Goal: Task Accomplishment & Management: Use online tool/utility

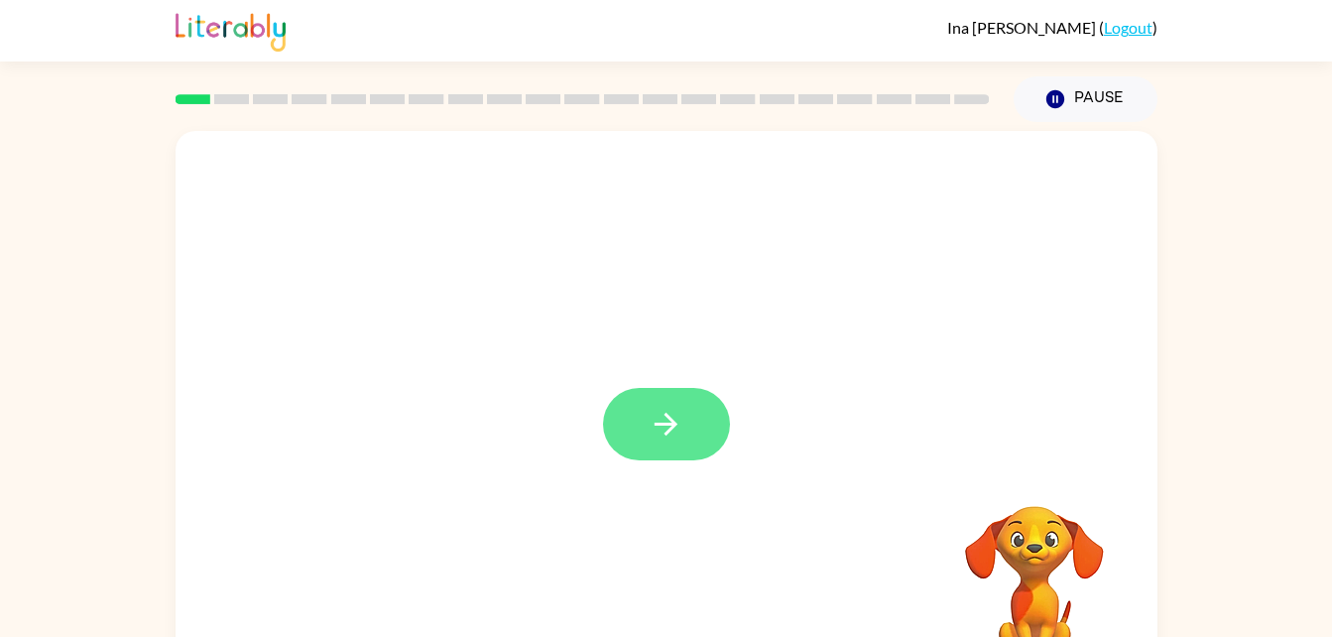
click at [677, 441] on icon "button" at bounding box center [666, 424] width 35 height 35
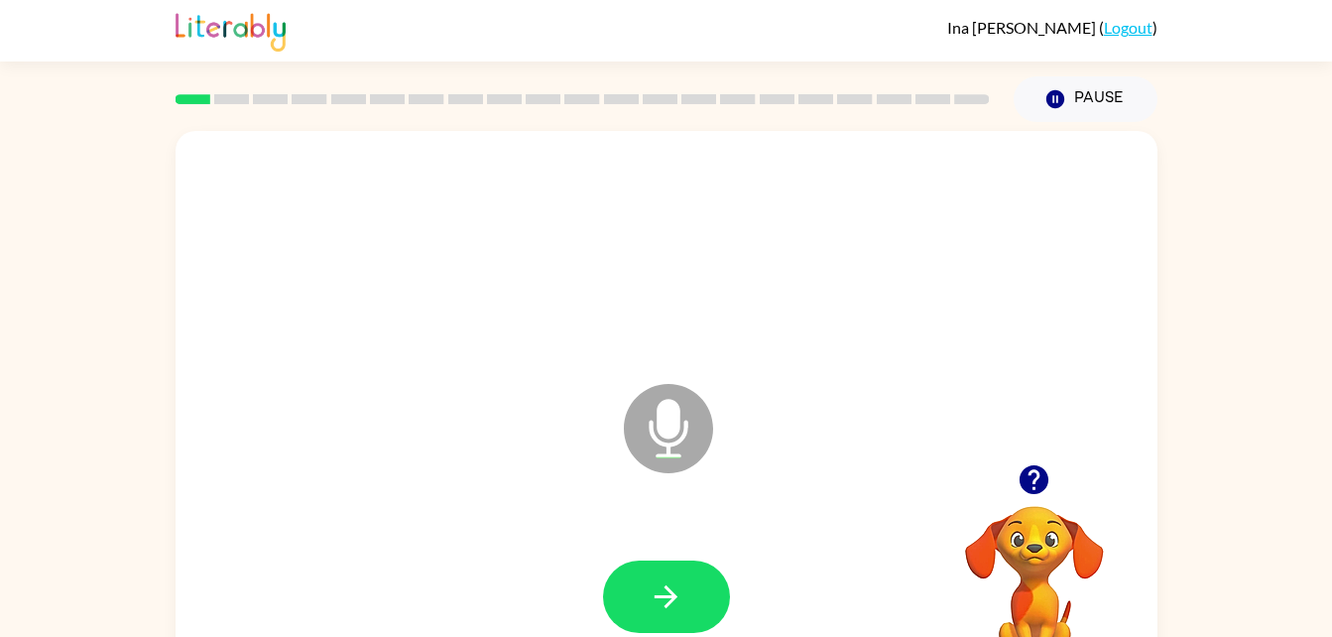
click at [678, 419] on icon "Microphone The Microphone is here when it is your turn to talk" at bounding box center [768, 453] width 298 height 149
click at [663, 595] on icon "button" at bounding box center [666, 596] width 23 height 23
click at [681, 597] on icon "button" at bounding box center [666, 596] width 35 height 35
click at [690, 590] on button "button" at bounding box center [666, 596] width 127 height 72
click at [659, 452] on icon at bounding box center [668, 428] width 89 height 89
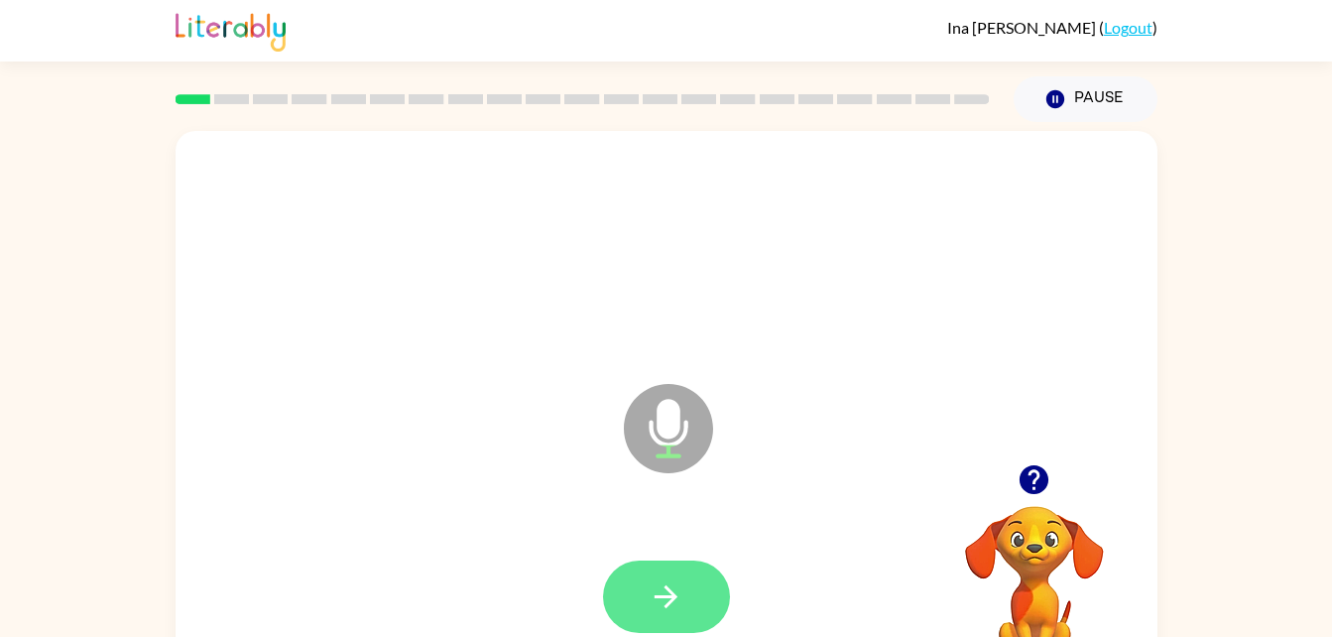
click at [651, 602] on icon "button" at bounding box center [666, 596] width 35 height 35
click at [727, 606] on button "button" at bounding box center [666, 596] width 127 height 72
click at [686, 586] on button "button" at bounding box center [666, 596] width 127 height 72
click at [684, 442] on icon at bounding box center [668, 428] width 89 height 89
click at [698, 582] on button "button" at bounding box center [666, 596] width 127 height 72
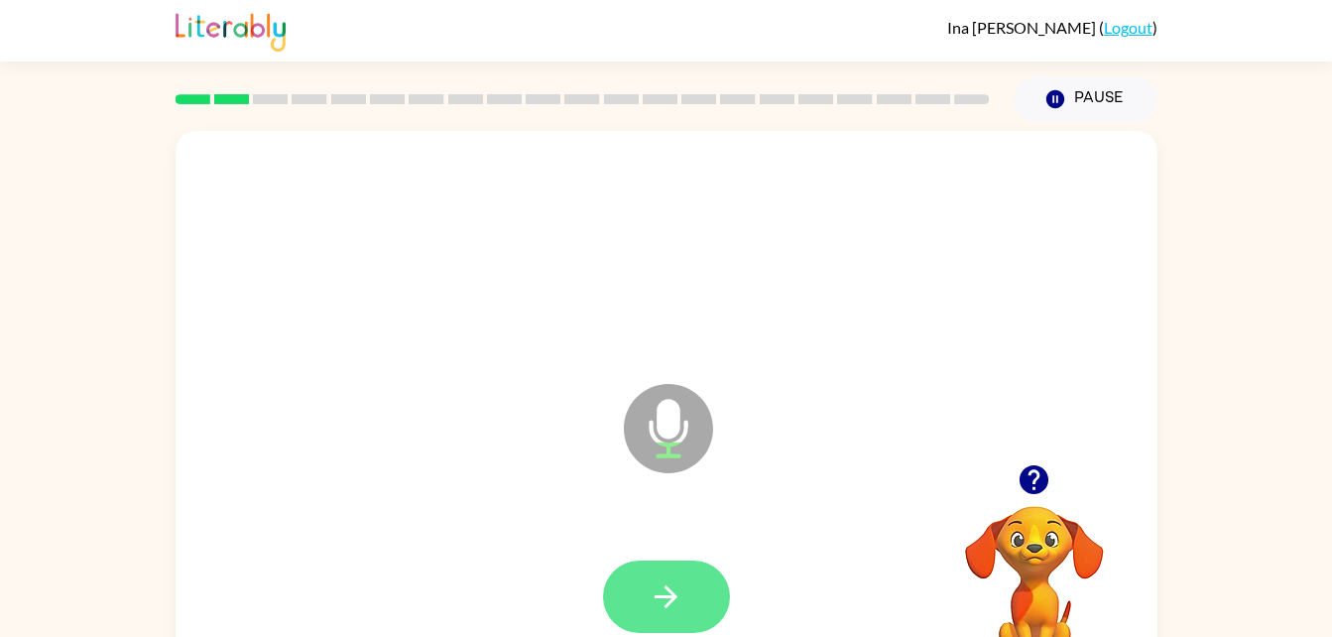
click at [683, 583] on icon "button" at bounding box center [666, 596] width 35 height 35
click at [683, 624] on button "button" at bounding box center [666, 596] width 127 height 72
click at [708, 604] on button "button" at bounding box center [666, 596] width 127 height 72
click at [691, 582] on button "button" at bounding box center [666, 596] width 127 height 72
click at [694, 598] on button "button" at bounding box center [666, 596] width 127 height 72
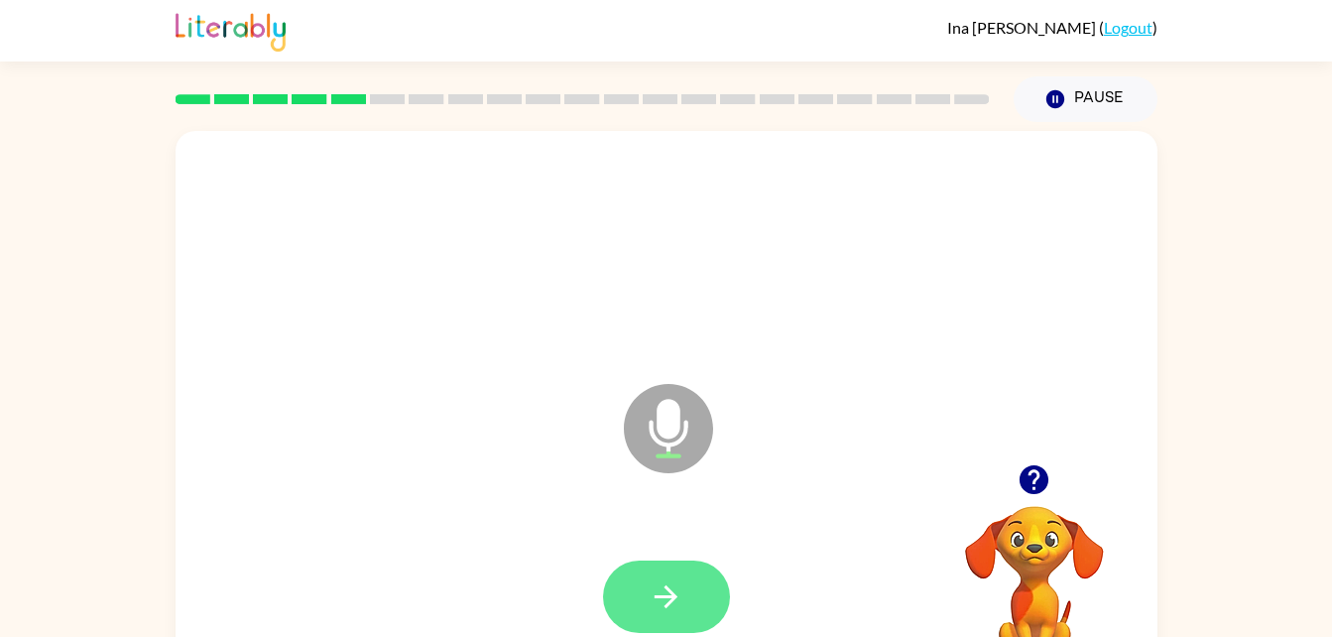
click at [678, 607] on icon "button" at bounding box center [666, 596] width 35 height 35
click at [701, 594] on button "button" at bounding box center [666, 596] width 127 height 72
click at [701, 611] on button "button" at bounding box center [666, 596] width 127 height 72
click at [686, 615] on button "button" at bounding box center [666, 596] width 127 height 72
click at [718, 593] on button "button" at bounding box center [666, 596] width 127 height 72
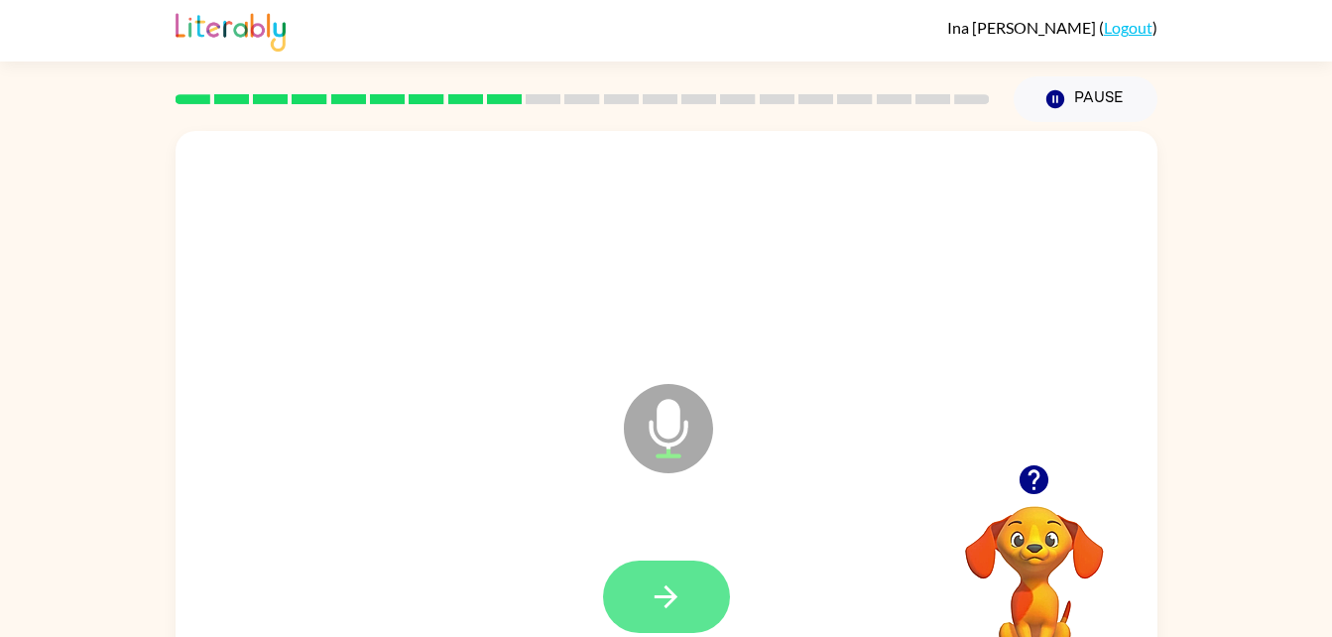
click at [674, 598] on icon "button" at bounding box center [666, 596] width 23 height 23
click at [684, 607] on button "button" at bounding box center [666, 596] width 127 height 72
click at [678, 598] on icon "button" at bounding box center [666, 596] width 35 height 35
click at [680, 627] on button "button" at bounding box center [666, 596] width 127 height 72
click at [698, 585] on button "button" at bounding box center [666, 596] width 127 height 72
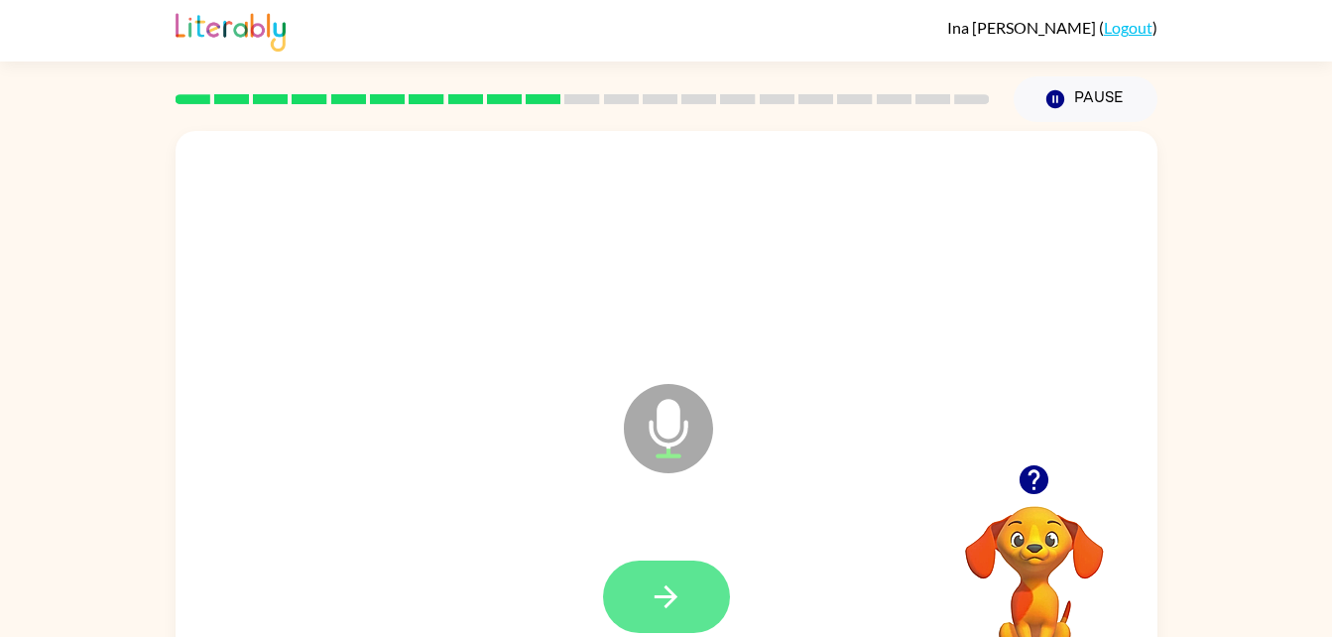
click at [704, 602] on button "button" at bounding box center [666, 596] width 127 height 72
click at [692, 602] on button "button" at bounding box center [666, 596] width 127 height 72
click at [696, 615] on button "button" at bounding box center [666, 596] width 127 height 72
click at [704, 606] on button "button" at bounding box center [666, 596] width 127 height 72
click at [677, 574] on button "button" at bounding box center [666, 596] width 127 height 72
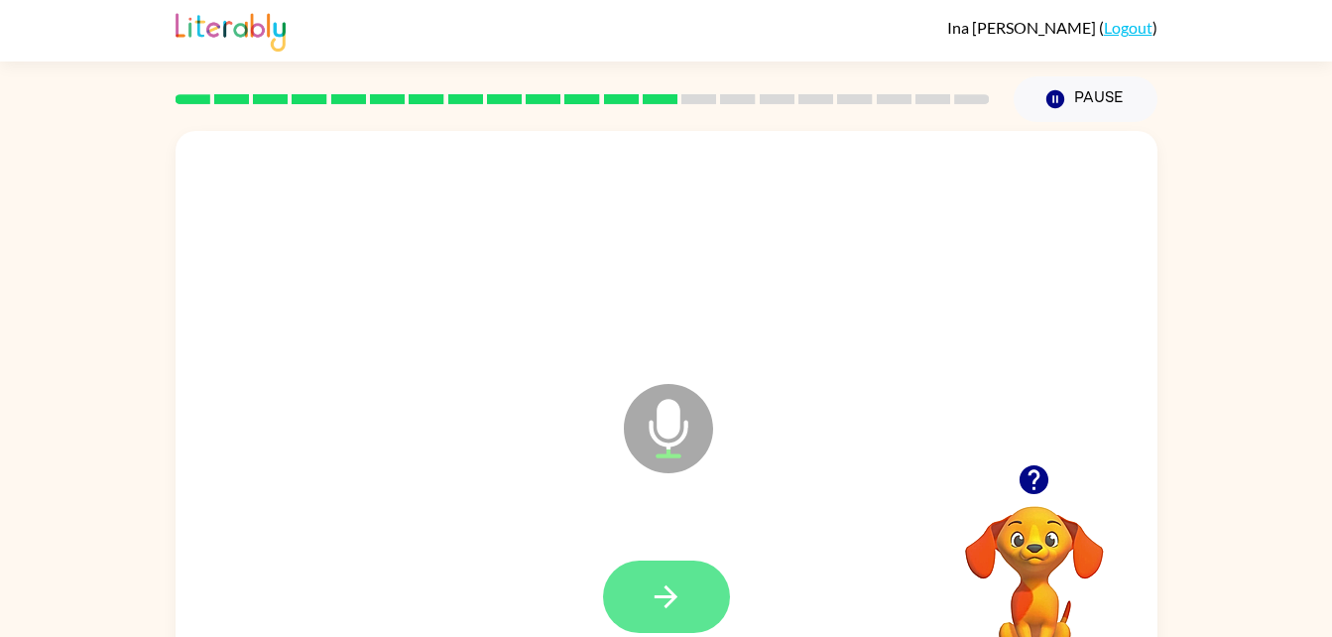
click at [666, 596] on icon "button" at bounding box center [666, 596] width 23 height 23
click at [698, 603] on button "button" at bounding box center [666, 596] width 127 height 72
click at [679, 605] on icon "button" at bounding box center [666, 596] width 35 height 35
click at [698, 607] on button "button" at bounding box center [666, 596] width 127 height 72
click at [690, 596] on button "button" at bounding box center [666, 596] width 127 height 72
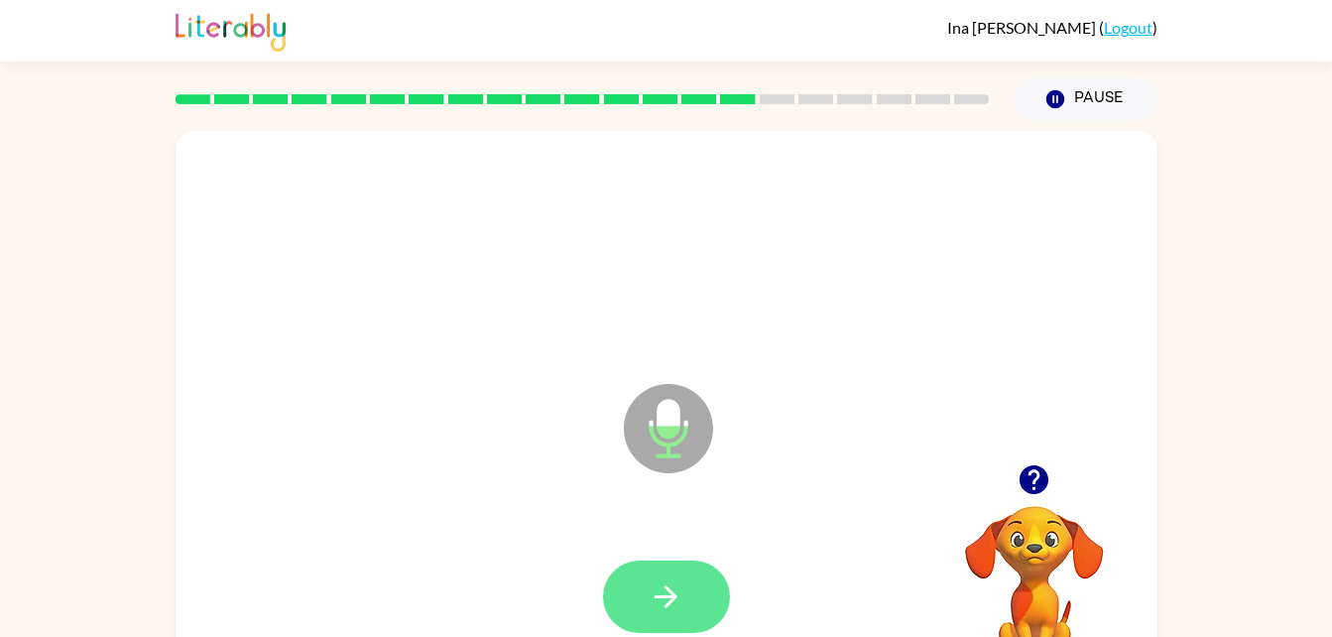
click at [696, 618] on button "button" at bounding box center [666, 596] width 127 height 72
click at [662, 574] on button "button" at bounding box center [666, 596] width 127 height 72
click at [657, 579] on icon "button" at bounding box center [666, 596] width 35 height 35
click at [685, 601] on button "button" at bounding box center [666, 596] width 127 height 72
click at [654, 590] on icon "button" at bounding box center [666, 596] width 35 height 35
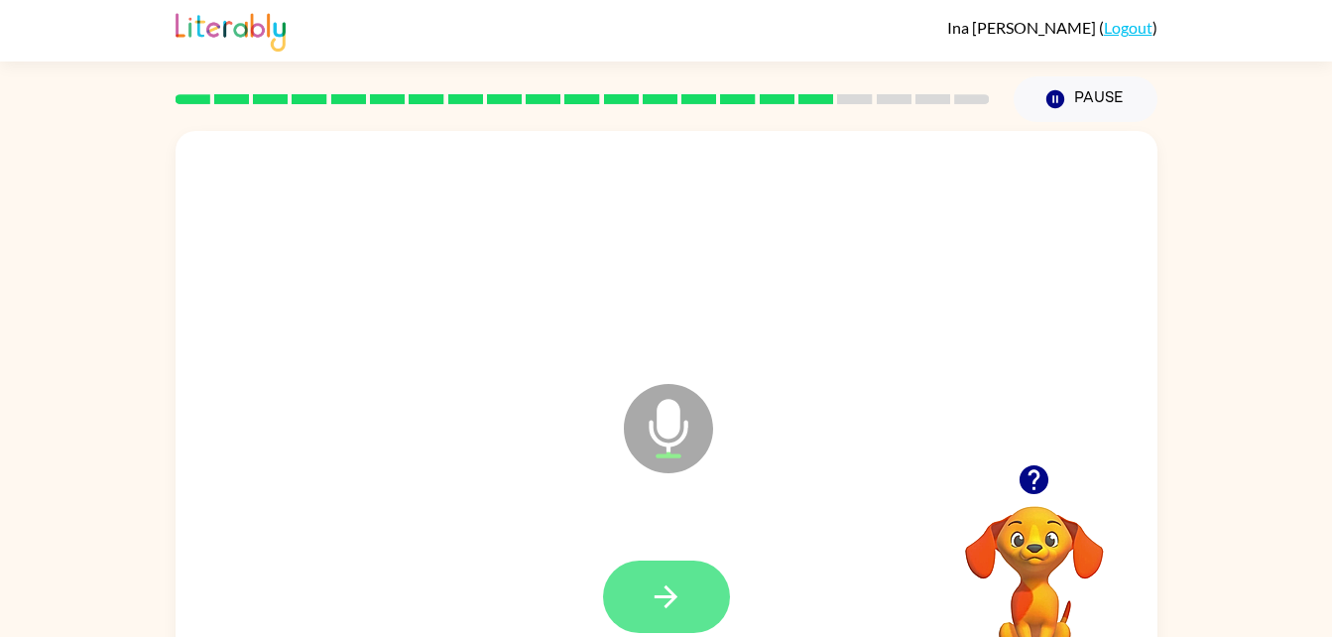
click at [684, 581] on button "button" at bounding box center [666, 596] width 127 height 72
click at [657, 609] on icon "button" at bounding box center [666, 596] width 35 height 35
click at [713, 602] on button "button" at bounding box center [666, 596] width 127 height 72
click at [708, 593] on button "button" at bounding box center [666, 596] width 127 height 72
click at [684, 586] on button "button" at bounding box center [666, 596] width 127 height 72
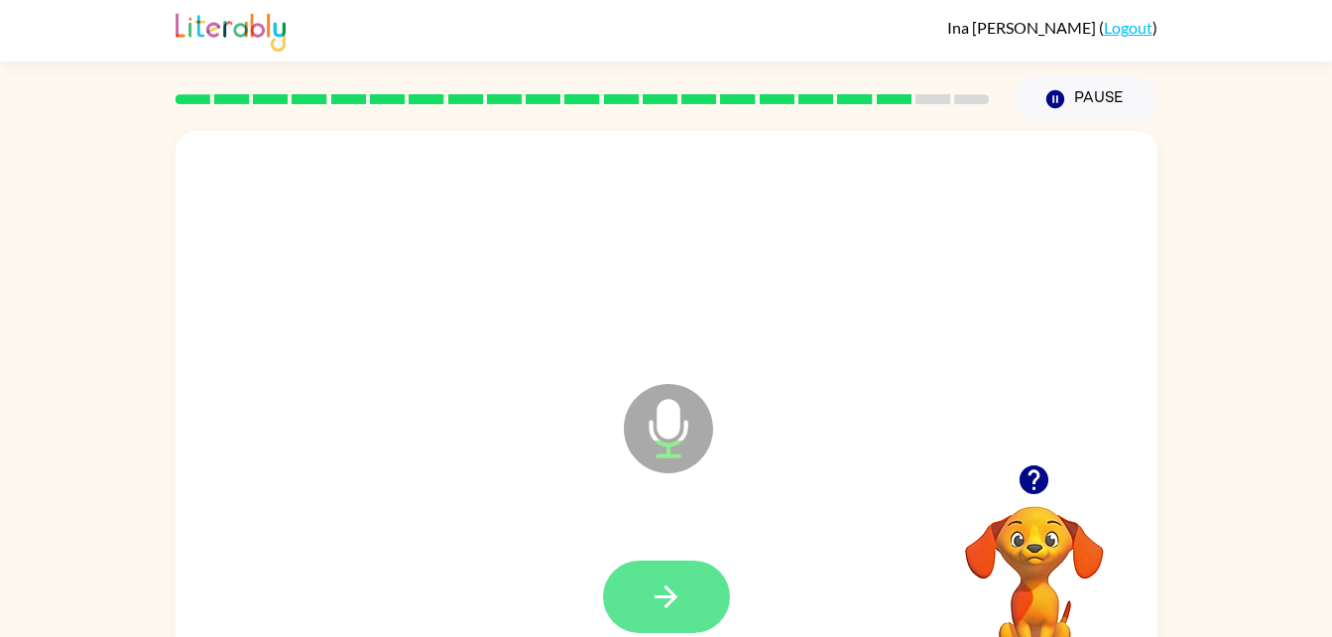
click at [688, 572] on button "button" at bounding box center [666, 596] width 127 height 72
click at [653, 598] on icon "button" at bounding box center [666, 596] width 35 height 35
click at [694, 588] on button "button" at bounding box center [666, 596] width 127 height 72
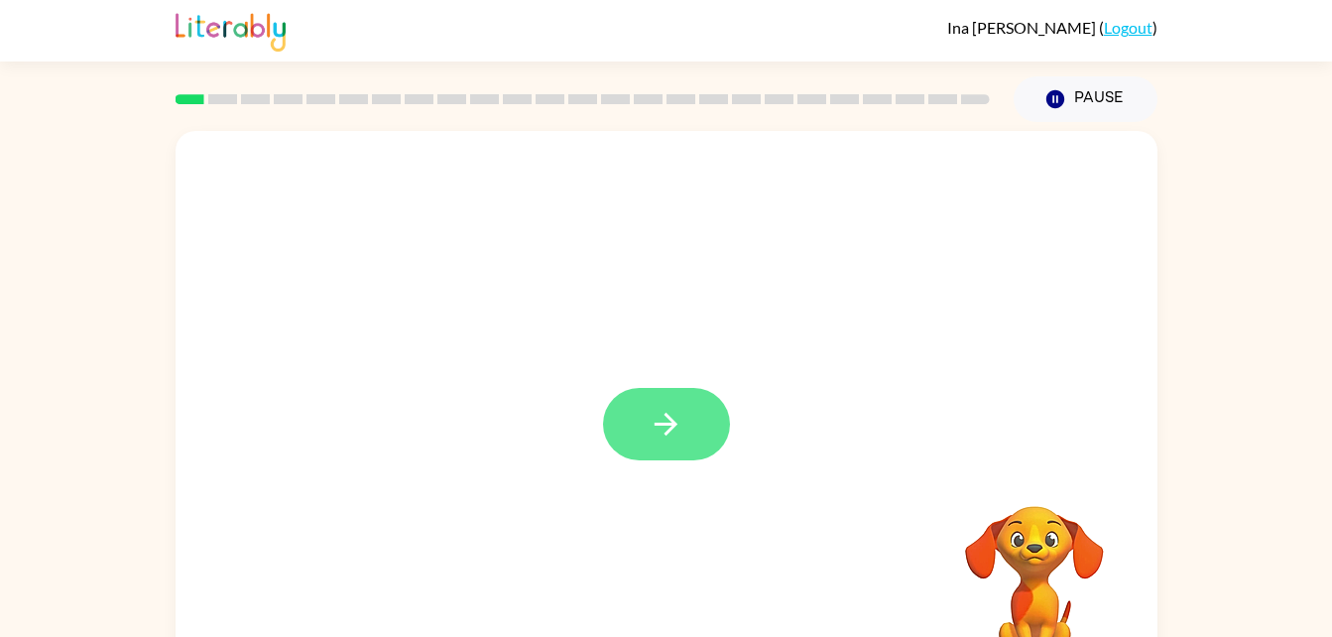
click at [620, 398] on button "button" at bounding box center [666, 424] width 127 height 72
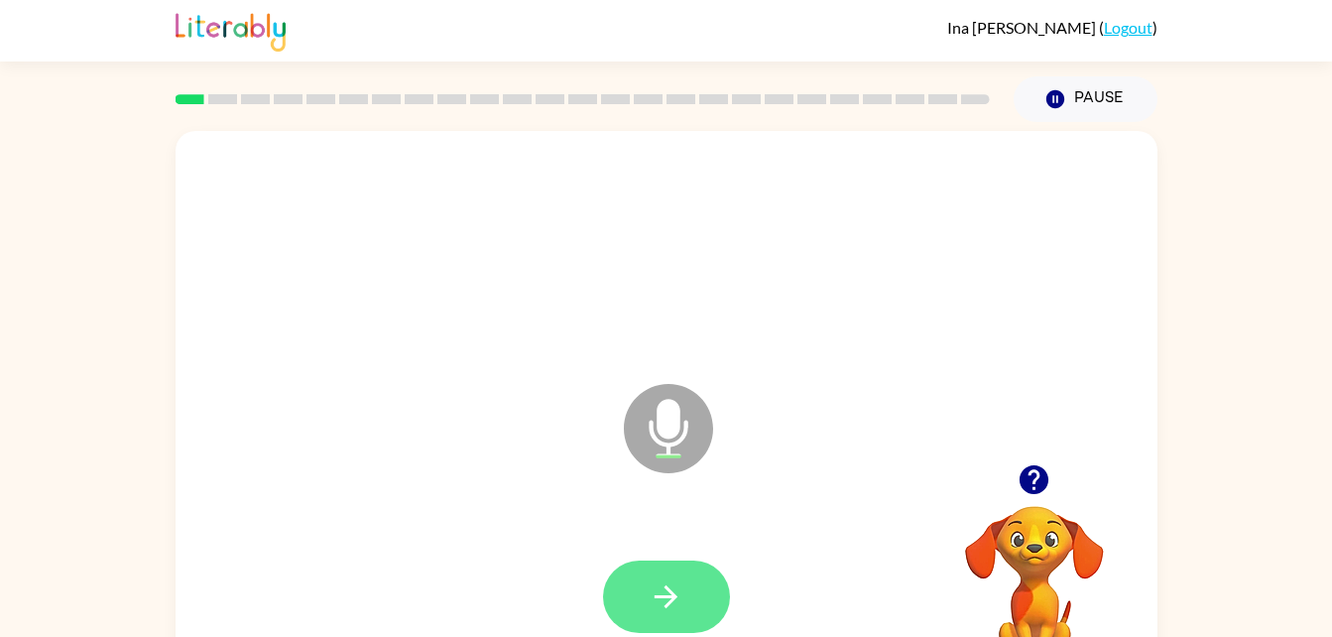
click at [657, 606] on icon "button" at bounding box center [666, 596] width 35 height 35
click at [685, 590] on button "button" at bounding box center [666, 596] width 127 height 72
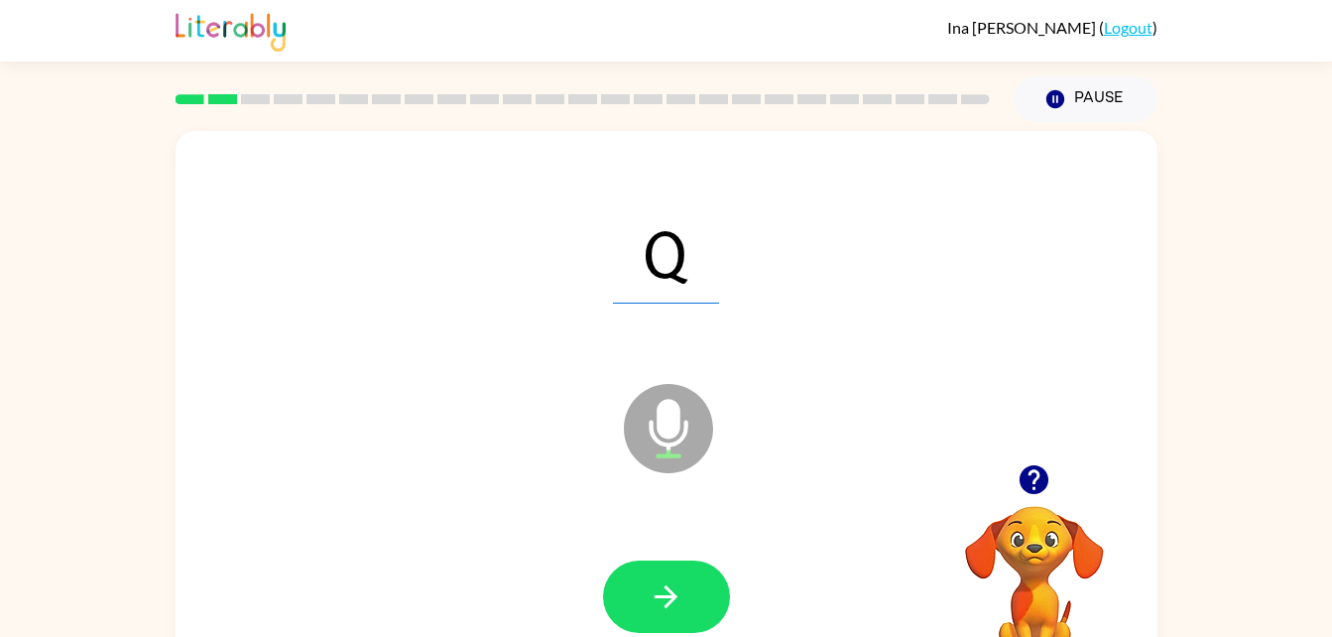
click at [726, 614] on div at bounding box center [666, 596] width 127 height 72
click at [666, 606] on icon "button" at bounding box center [666, 596] width 23 height 23
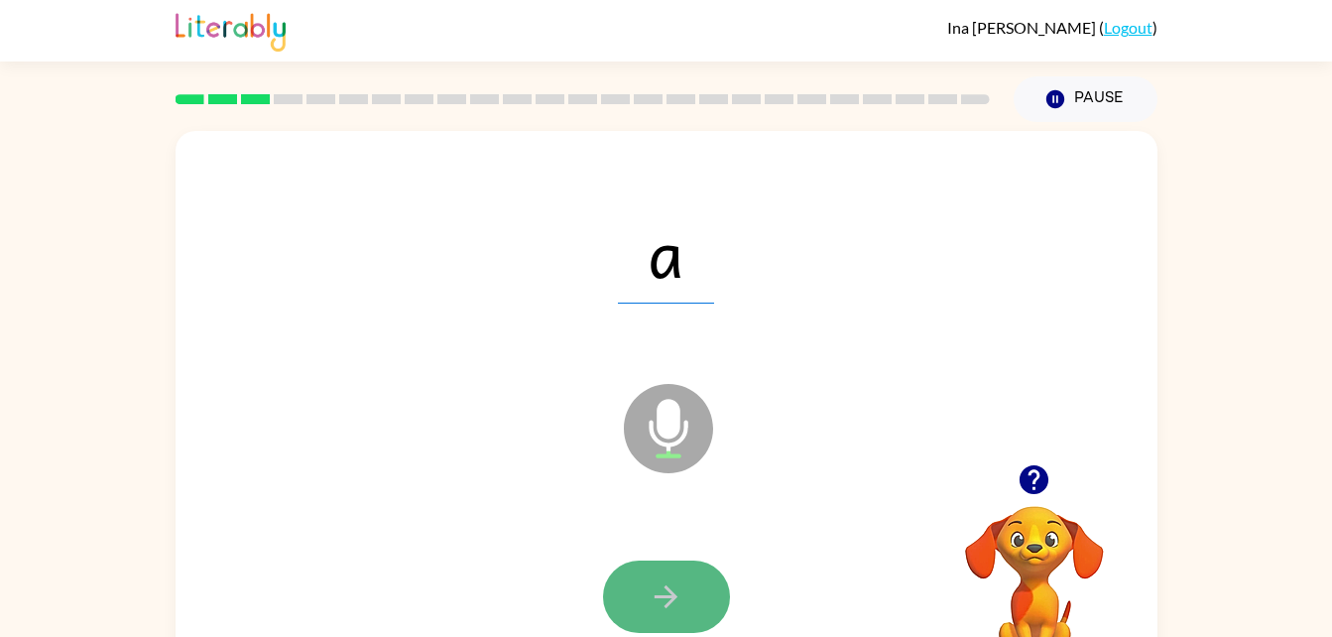
click at [677, 579] on icon "button" at bounding box center [666, 596] width 35 height 35
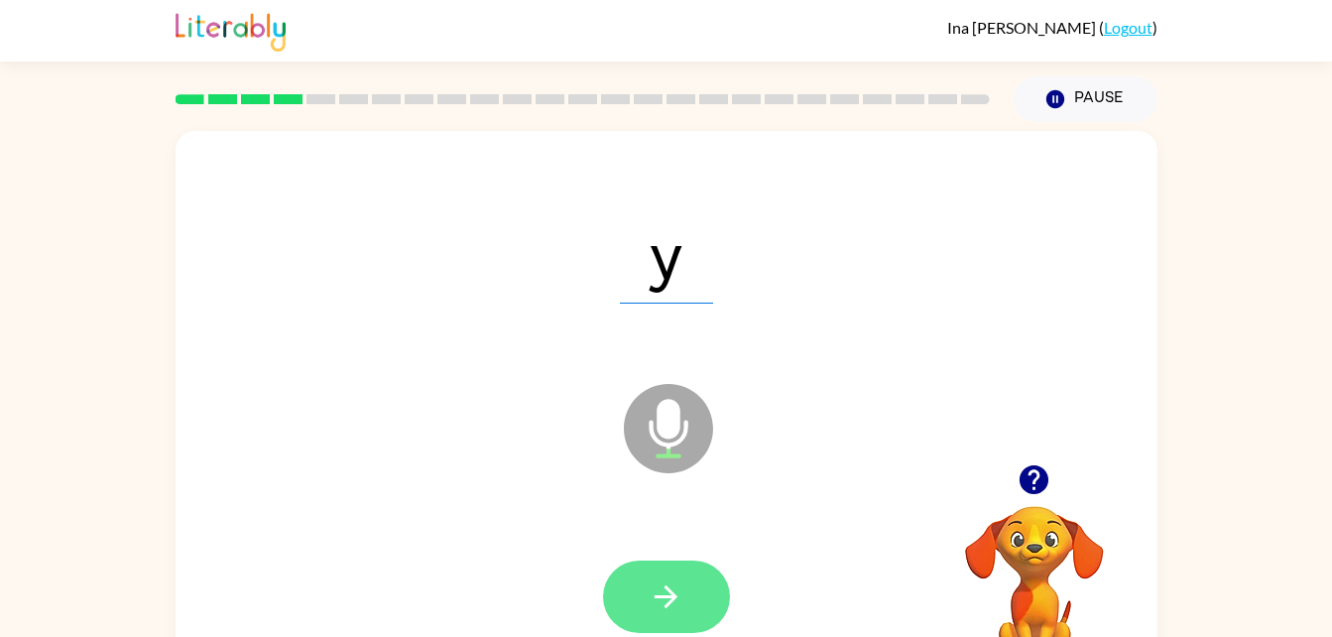
click at [662, 599] on icon "button" at bounding box center [666, 596] width 35 height 35
click at [675, 574] on button "button" at bounding box center [666, 596] width 127 height 72
click at [718, 607] on button "button" at bounding box center [666, 596] width 127 height 72
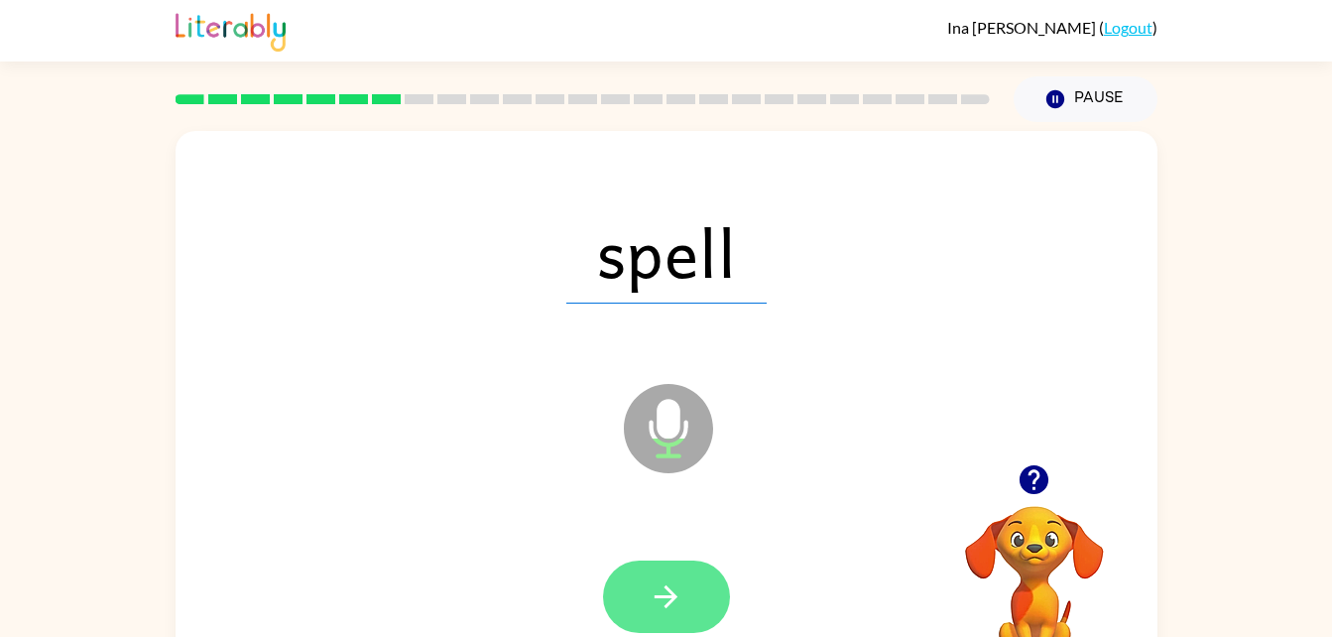
click at [676, 611] on icon "button" at bounding box center [666, 596] width 35 height 35
click at [689, 602] on button "button" at bounding box center [666, 596] width 127 height 72
click at [702, 607] on button "button" at bounding box center [666, 596] width 127 height 72
click at [707, 605] on button "button" at bounding box center [666, 596] width 127 height 72
click at [707, 628] on button "button" at bounding box center [666, 596] width 127 height 72
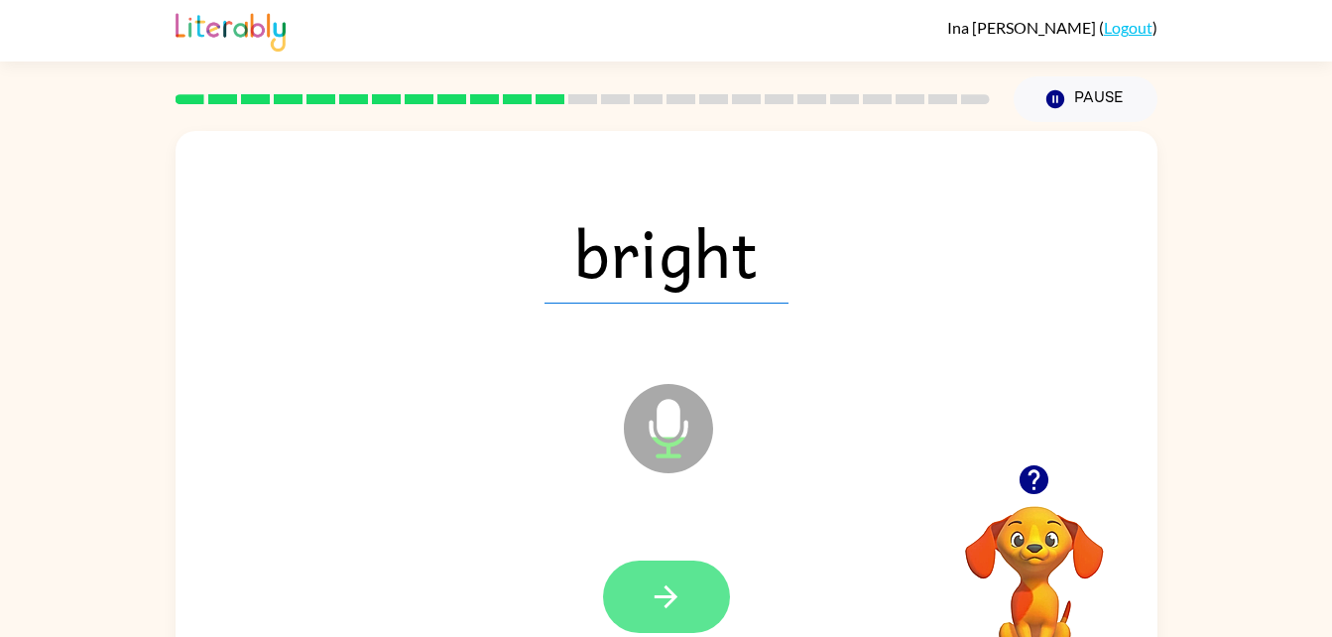
click at [677, 598] on icon "button" at bounding box center [666, 596] width 35 height 35
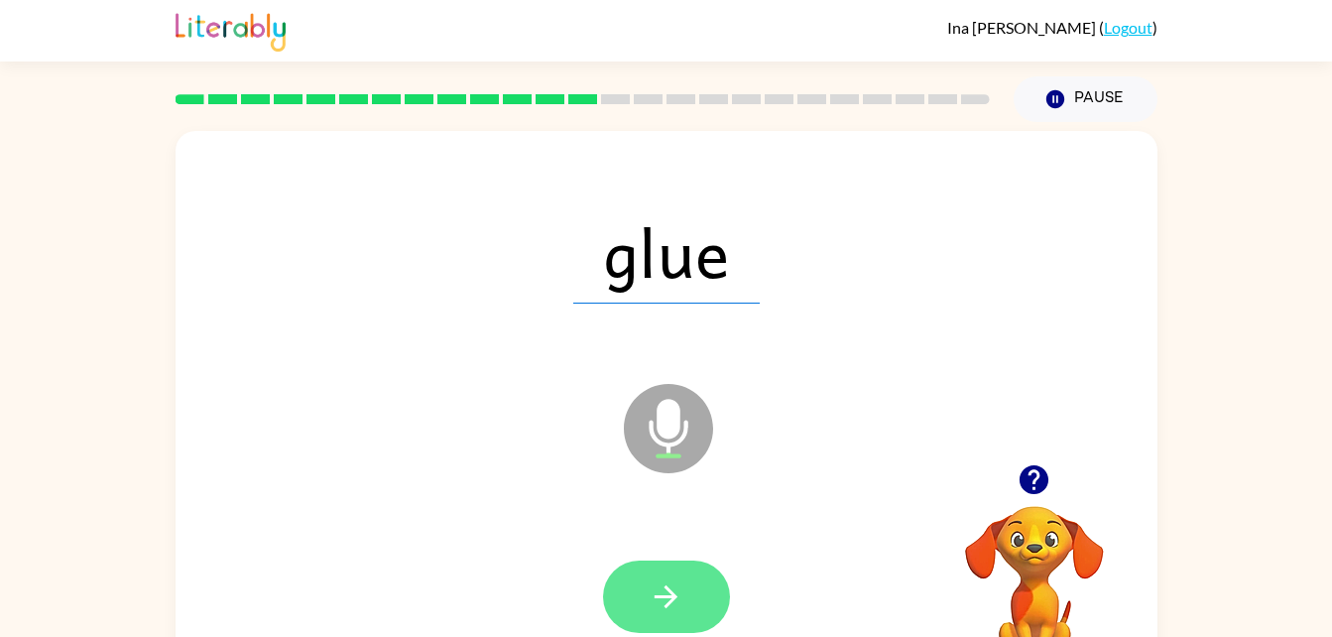
click at [696, 602] on button "button" at bounding box center [666, 596] width 127 height 72
click at [690, 573] on button "button" at bounding box center [666, 596] width 127 height 72
click at [694, 604] on button "button" at bounding box center [666, 596] width 127 height 72
click at [612, 581] on button "button" at bounding box center [666, 596] width 127 height 72
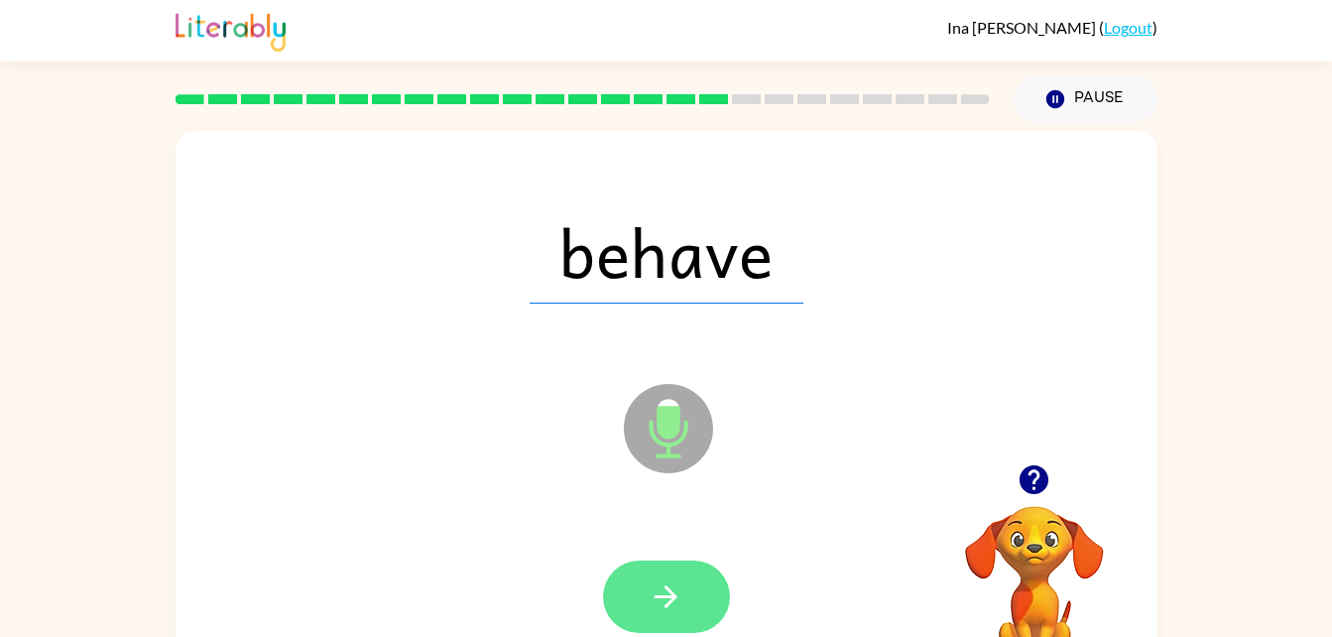
click at [665, 603] on icon "button" at bounding box center [666, 596] width 35 height 35
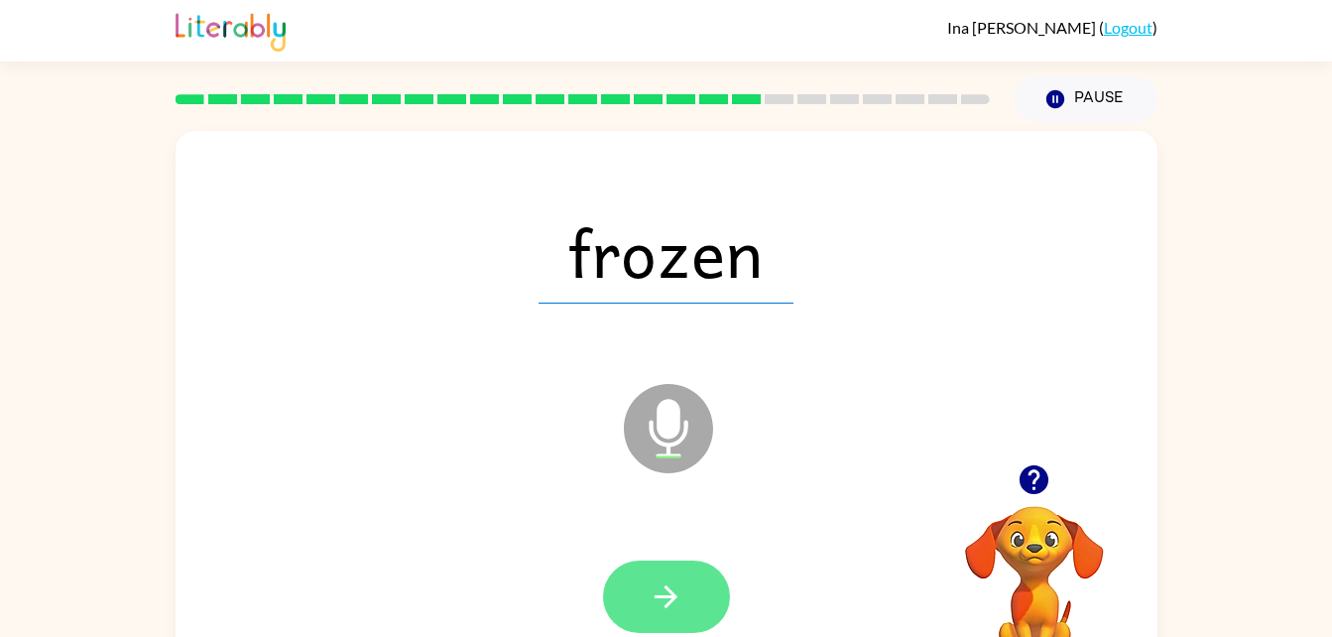
click at [698, 593] on button "button" at bounding box center [666, 596] width 127 height 72
click at [703, 601] on button "button" at bounding box center [666, 596] width 127 height 72
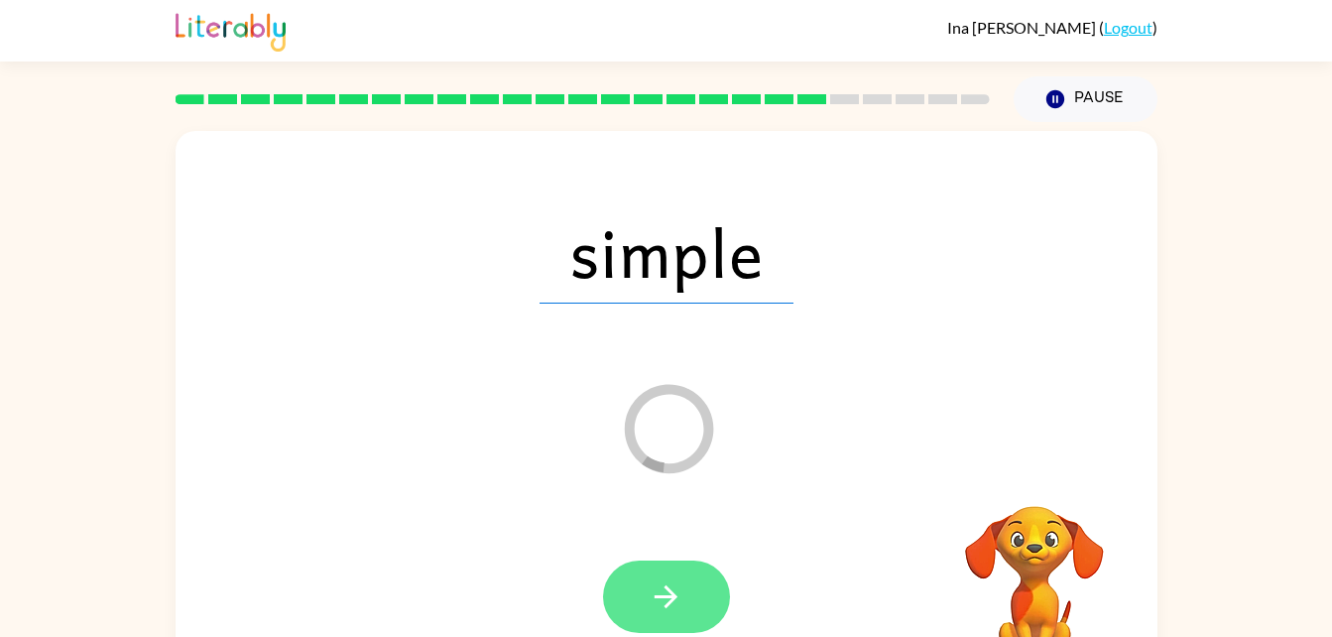
click at [670, 598] on icon "button" at bounding box center [666, 596] width 35 height 35
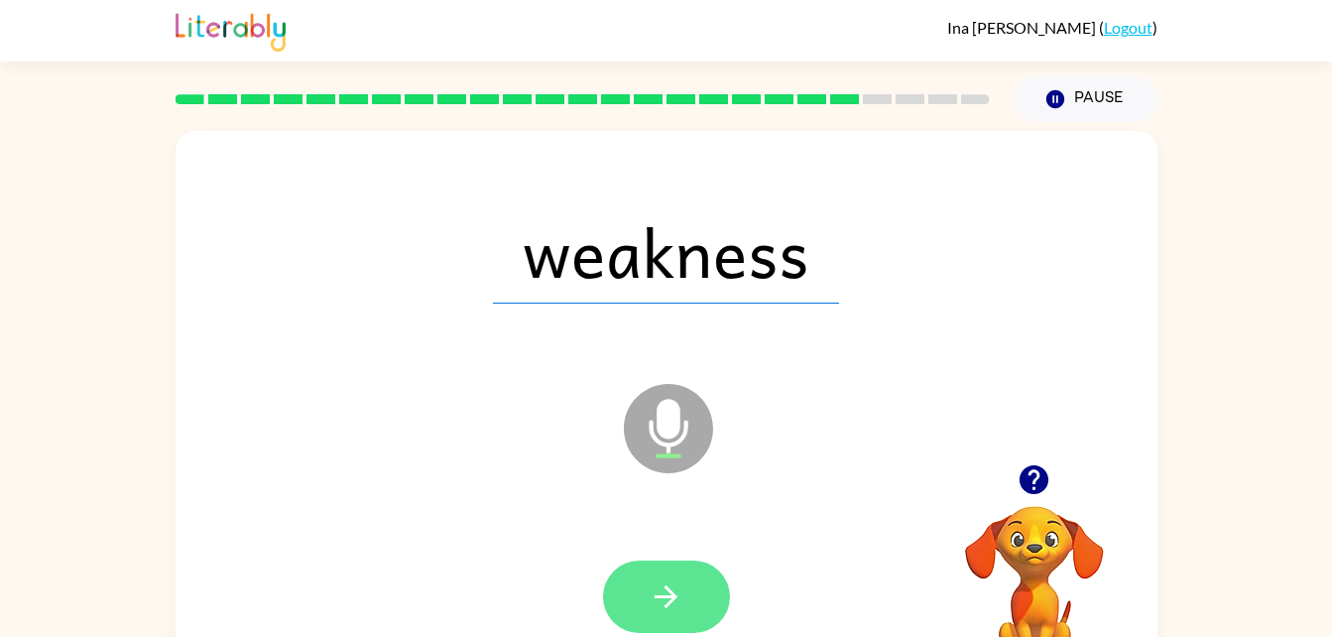
click at [677, 595] on icon "button" at bounding box center [666, 596] width 35 height 35
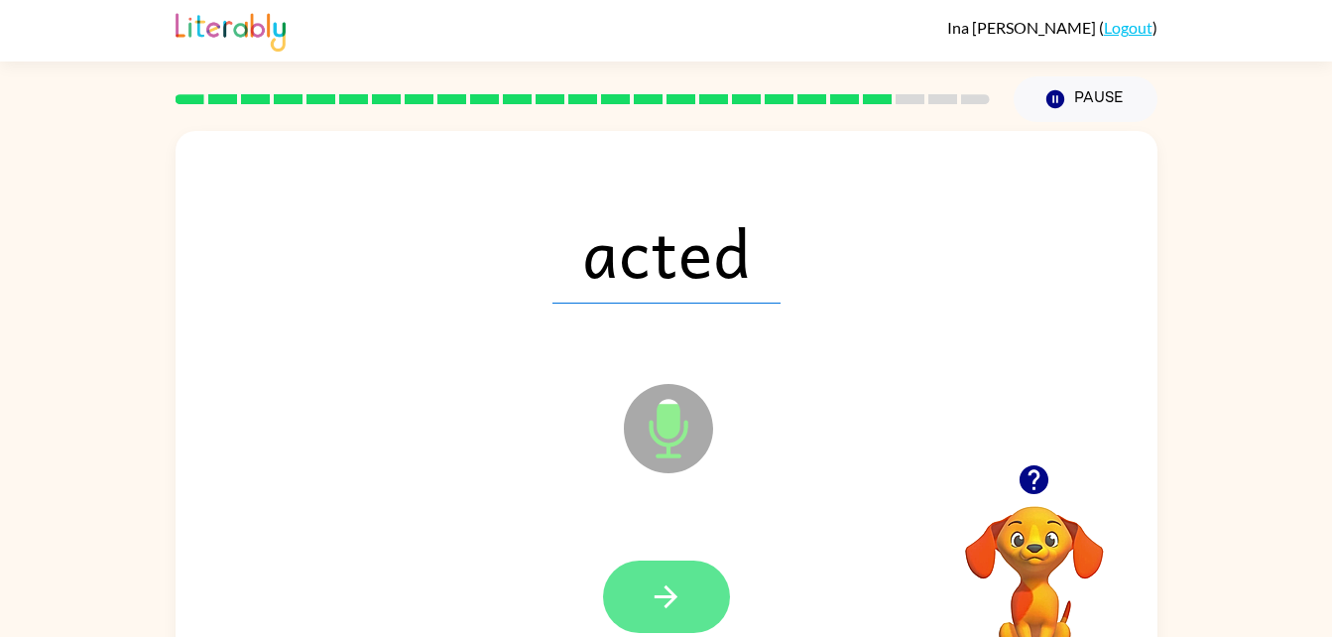
click at [707, 597] on button "button" at bounding box center [666, 596] width 127 height 72
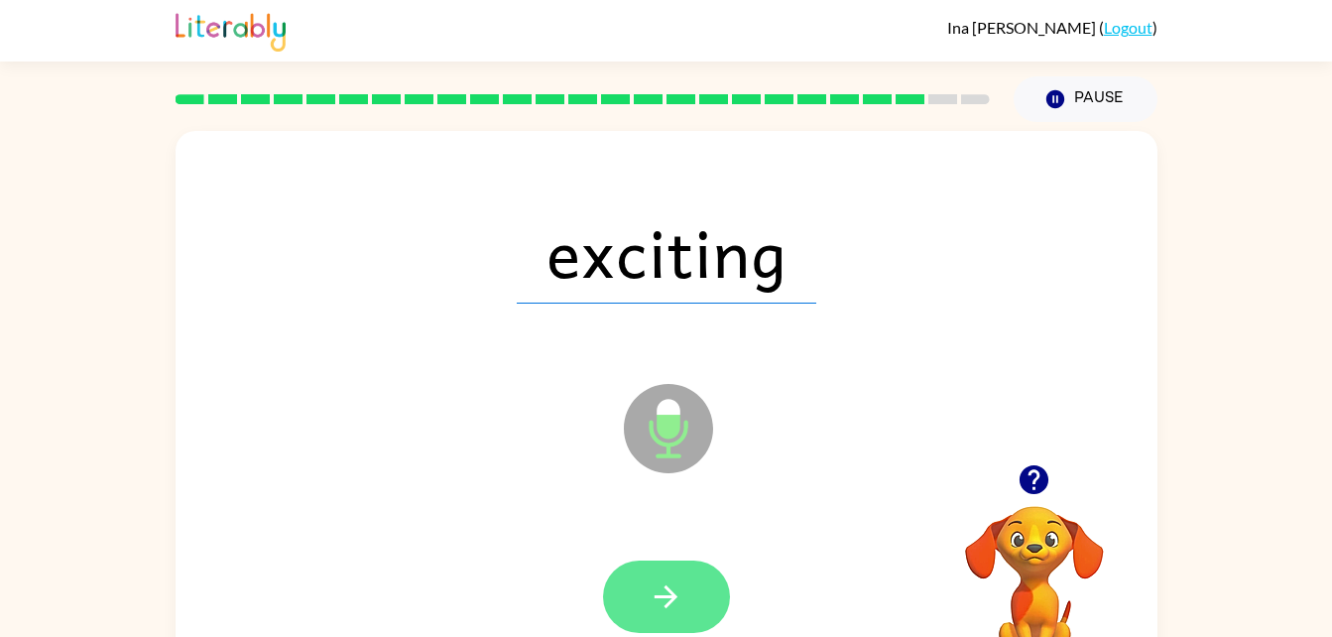
click at [722, 607] on button "button" at bounding box center [666, 596] width 127 height 72
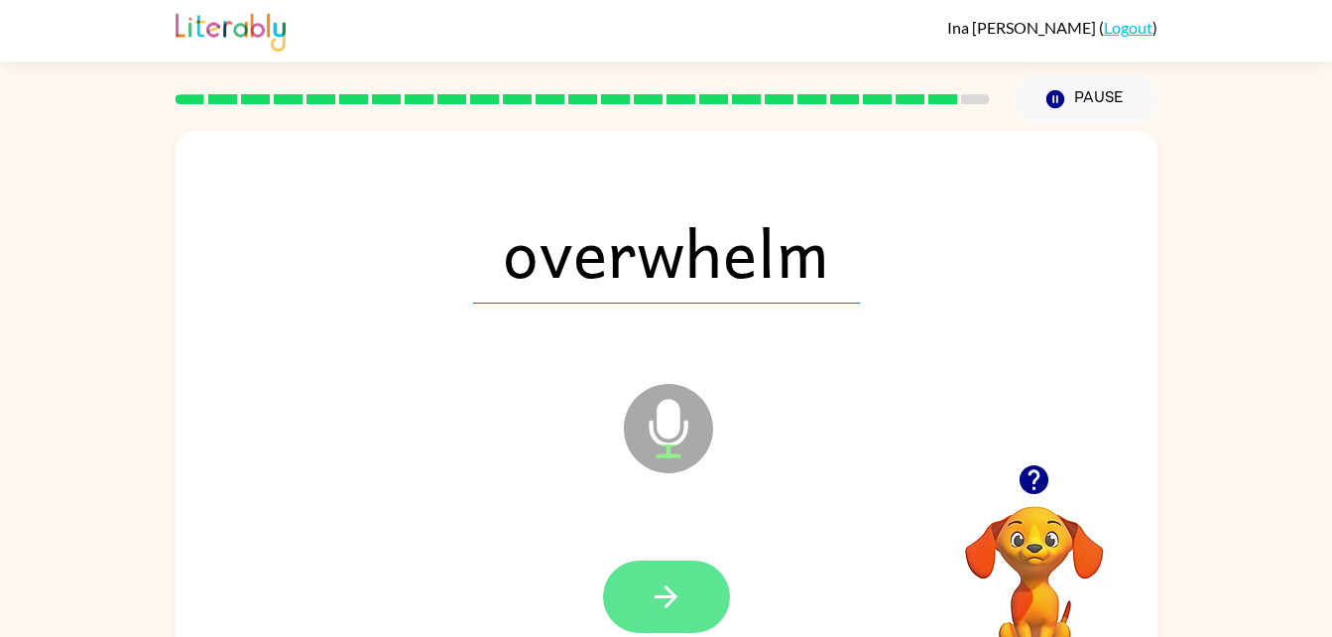
click at [711, 594] on button "button" at bounding box center [666, 596] width 127 height 72
